Goal: Task Accomplishment & Management: Manage account settings

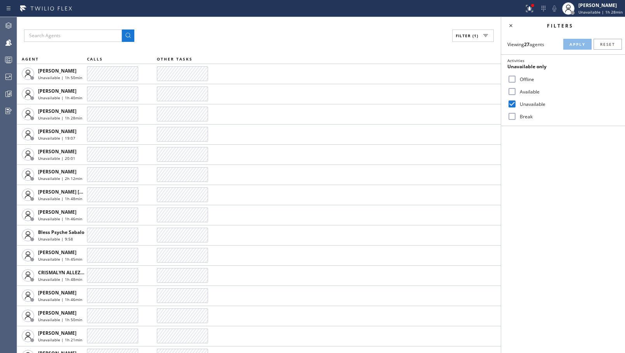
click at [522, 116] on label "Break" at bounding box center [567, 116] width 102 height 7
click at [516, 116] on input "Break" at bounding box center [511, 116] width 9 height 9
checkbox input "true"
click at [525, 109] on div "Unavailable" at bounding box center [563, 104] width 124 height 12
click at [528, 105] on label "Unavailable" at bounding box center [567, 104] width 102 height 7
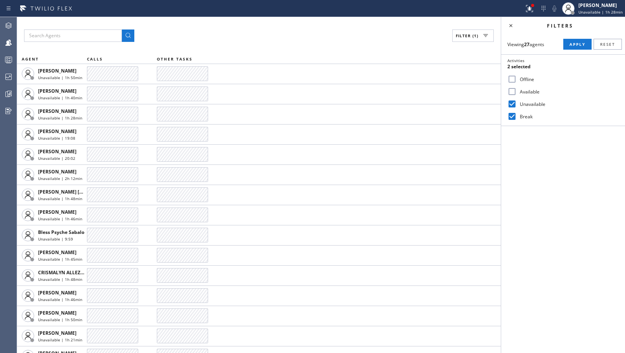
click at [516, 105] on input "Unavailable" at bounding box center [511, 103] width 9 height 9
click at [577, 45] on span "Apply" at bounding box center [577, 44] width 16 height 5
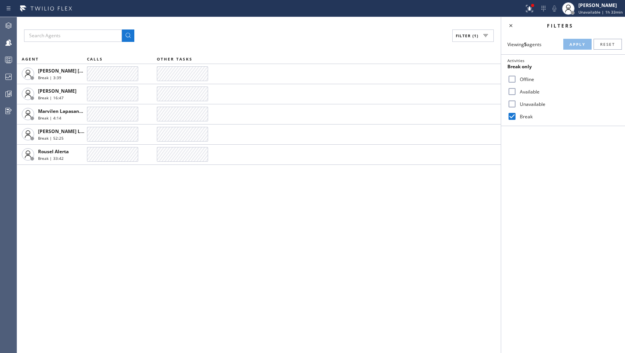
drag, startPoint x: 518, startPoint y: 106, endPoint x: 517, endPoint y: 114, distance: 8.6
click at [518, 106] on label "Unavailable" at bounding box center [567, 104] width 102 height 7
click at [516, 106] on input "Unavailable" at bounding box center [511, 103] width 9 height 9
checkbox input "true"
click at [515, 120] on input "Break" at bounding box center [511, 116] width 9 height 9
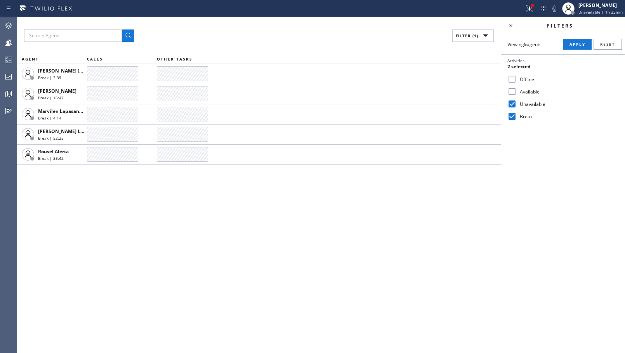
checkbox input "false"
drag, startPoint x: 562, startPoint y: 45, endPoint x: 568, endPoint y: 45, distance: 5.4
click at [563, 45] on div "Viewing 5 agents Apply Reset" at bounding box center [563, 44] width 124 height 11
click at [568, 45] on button "Apply" at bounding box center [577, 44] width 28 height 11
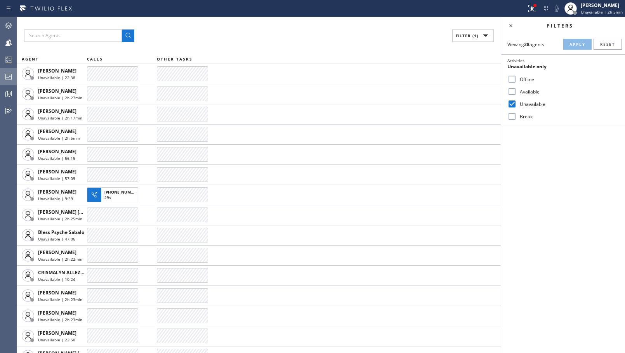
click at [7, 71] on div at bounding box center [8, 77] width 17 height 16
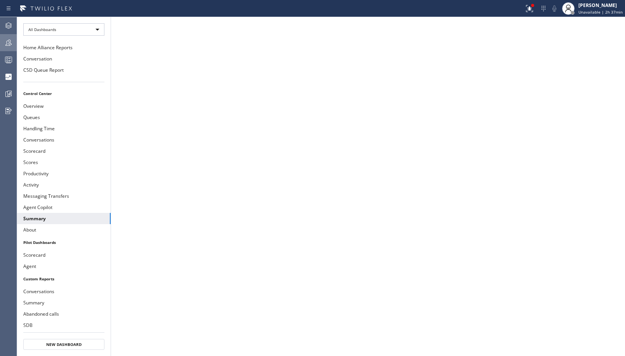
click at [10, 44] on icon at bounding box center [8, 42] width 9 height 9
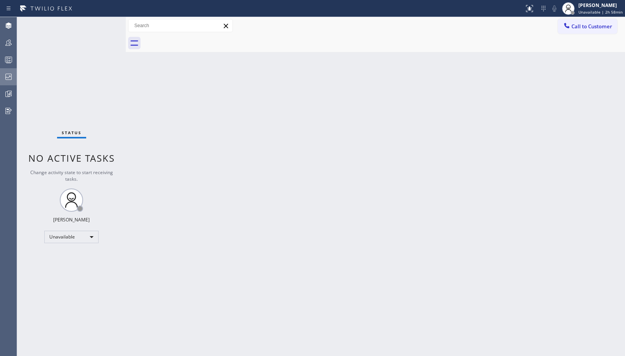
click at [12, 84] on div at bounding box center [8, 77] width 17 height 16
